Goal: Find specific page/section

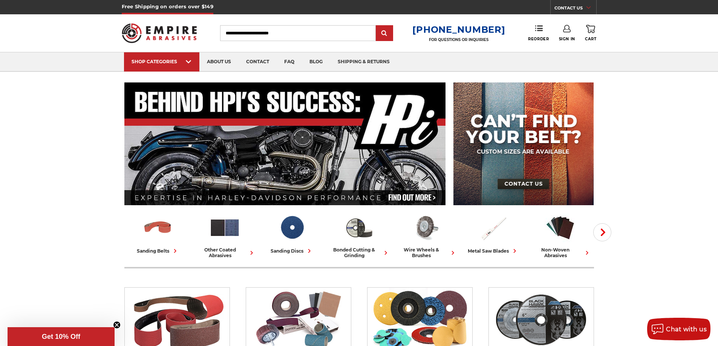
click at [326, 32] on input "Search" at bounding box center [298, 33] width 156 height 16
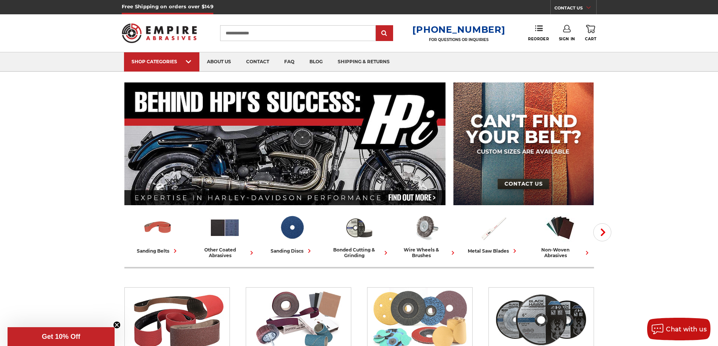
type input "**********"
click at [377, 26] on input "submit" at bounding box center [384, 33] width 15 height 15
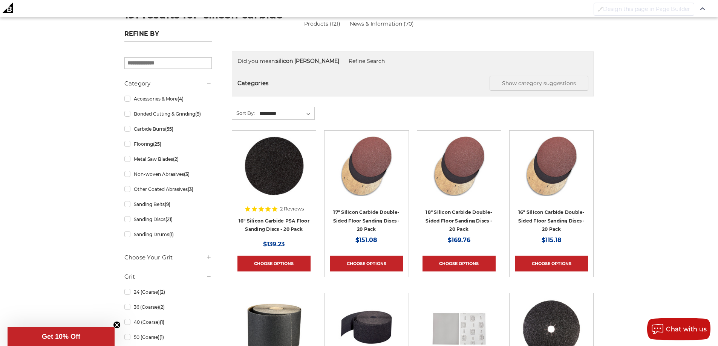
scroll to position [144, 0]
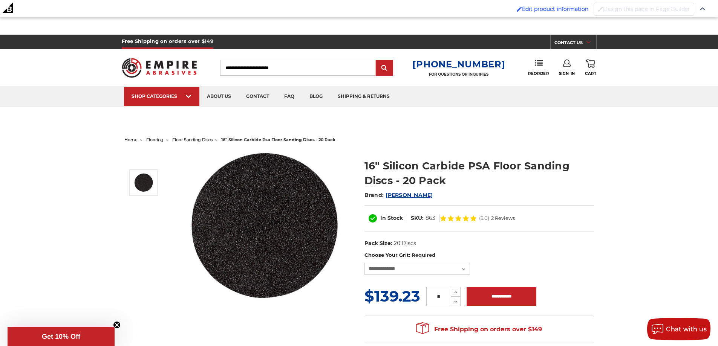
click at [189, 139] on span "floor sanding discs" at bounding box center [192, 139] width 40 height 5
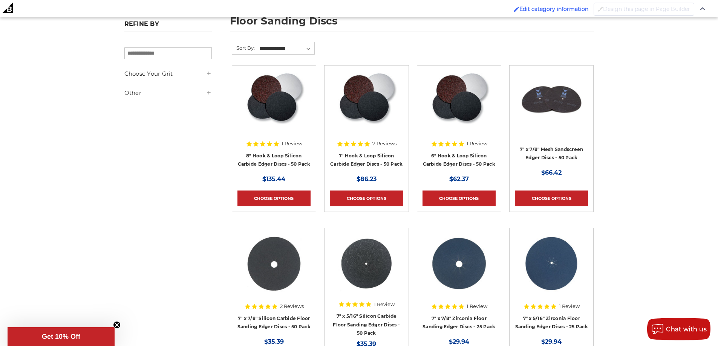
scroll to position [226, 0]
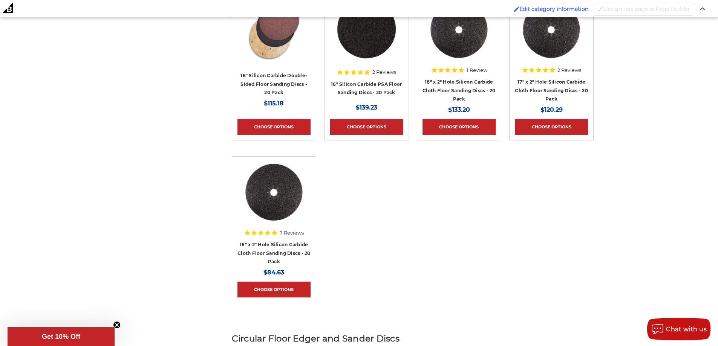
scroll to position [791, 0]
